Goal: Find contact information: Find contact information

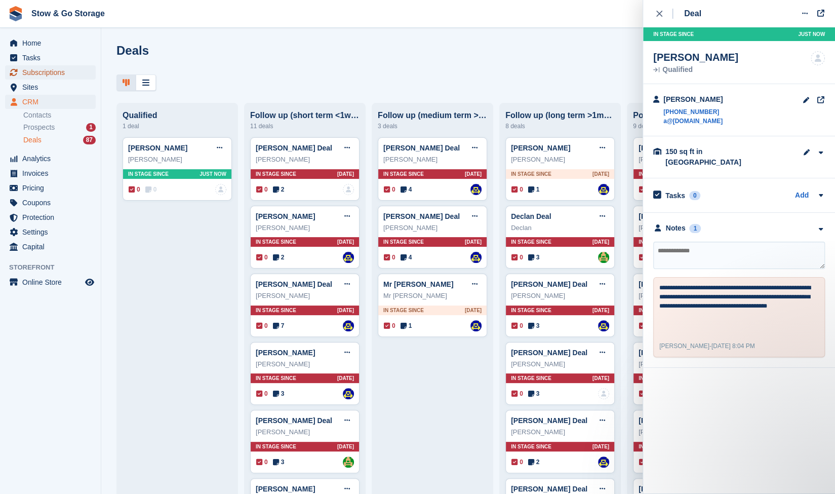
click at [48, 76] on span "Subscriptions" at bounding box center [52, 72] width 61 height 14
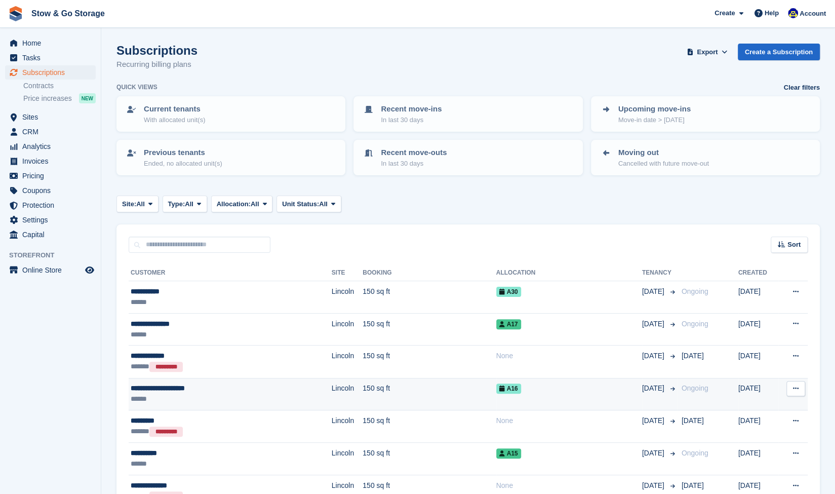
click at [183, 385] on div "**********" at bounding box center [203, 388] width 144 height 11
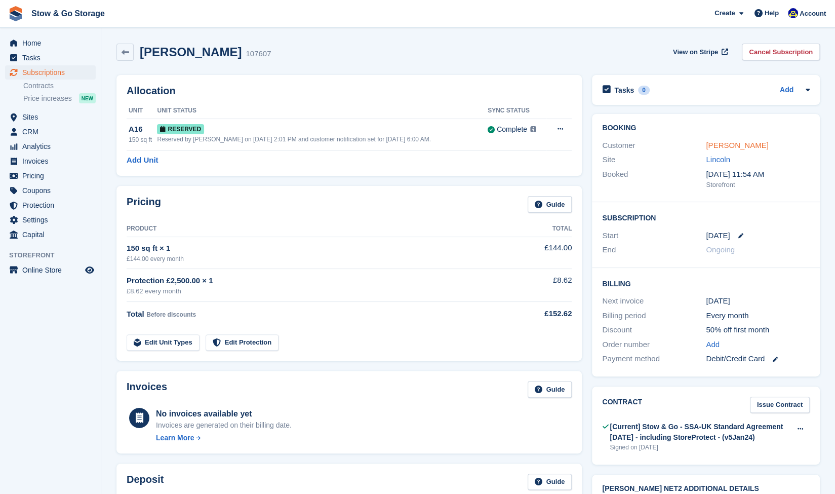
click at [751, 145] on link "[PERSON_NAME]" at bounding box center [737, 145] width 62 height 9
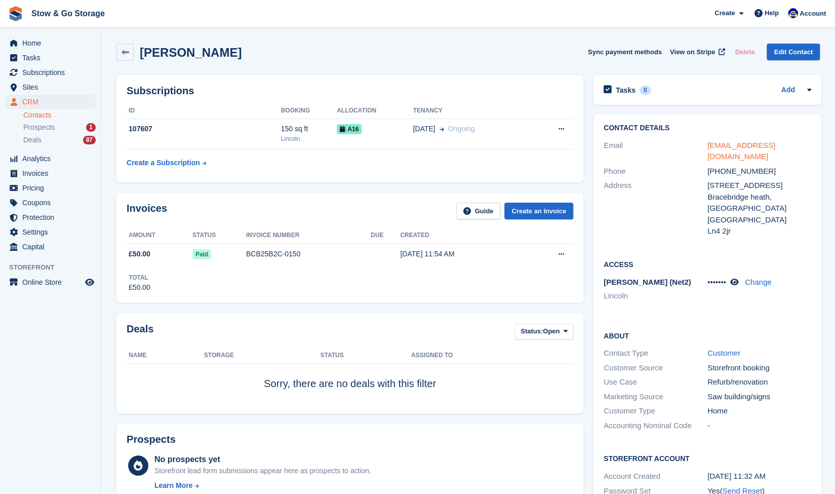
click at [729, 144] on link "[EMAIL_ADDRESS][DOMAIN_NAME]" at bounding box center [742, 151] width 68 height 20
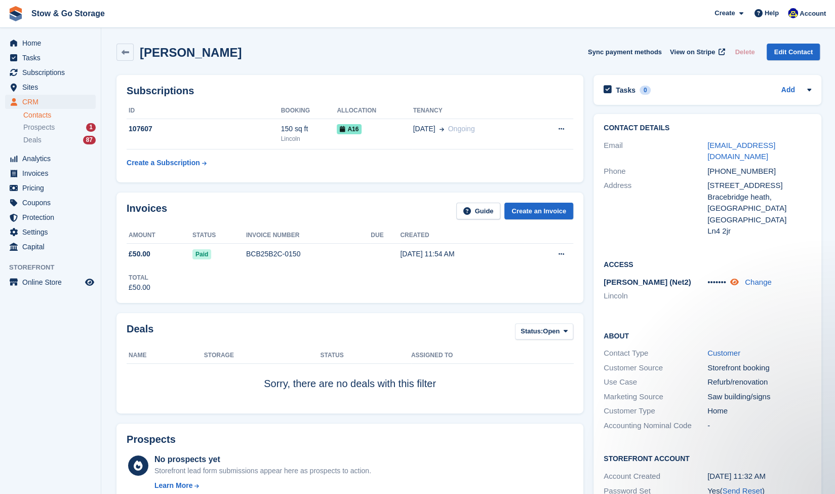
click at [737, 278] on icon at bounding box center [734, 282] width 9 height 8
click at [712, 278] on span "413851" at bounding box center [720, 282] width 25 height 9
copy div "413851"
